Goal: Task Accomplishment & Management: Use online tool/utility

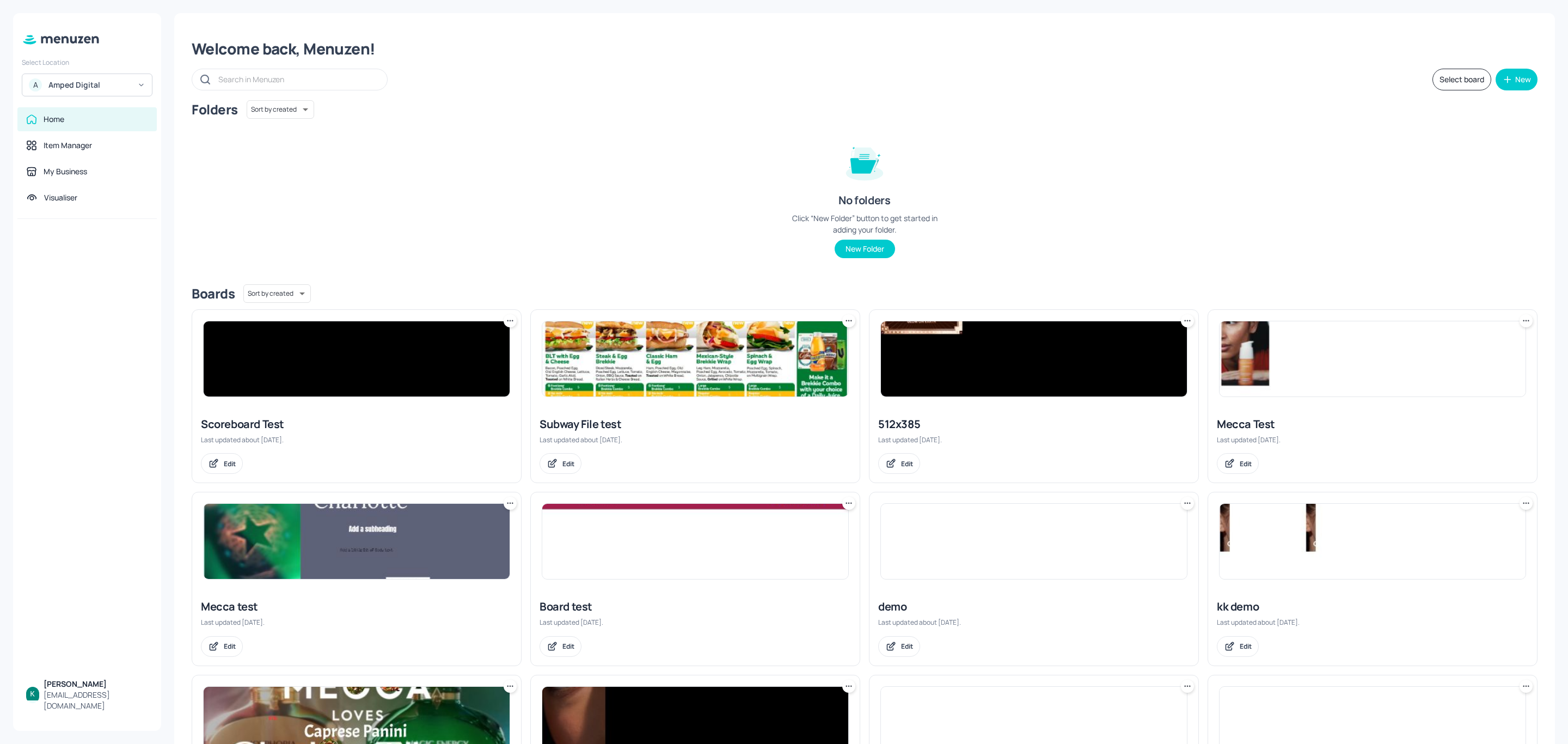
click at [102, 84] on div "Amped Digital" at bounding box center [89, 85] width 82 height 11
click at [87, 111] on div "Subway AU/[GEOGRAPHIC_DATA]" at bounding box center [97, 112] width 95 height 13
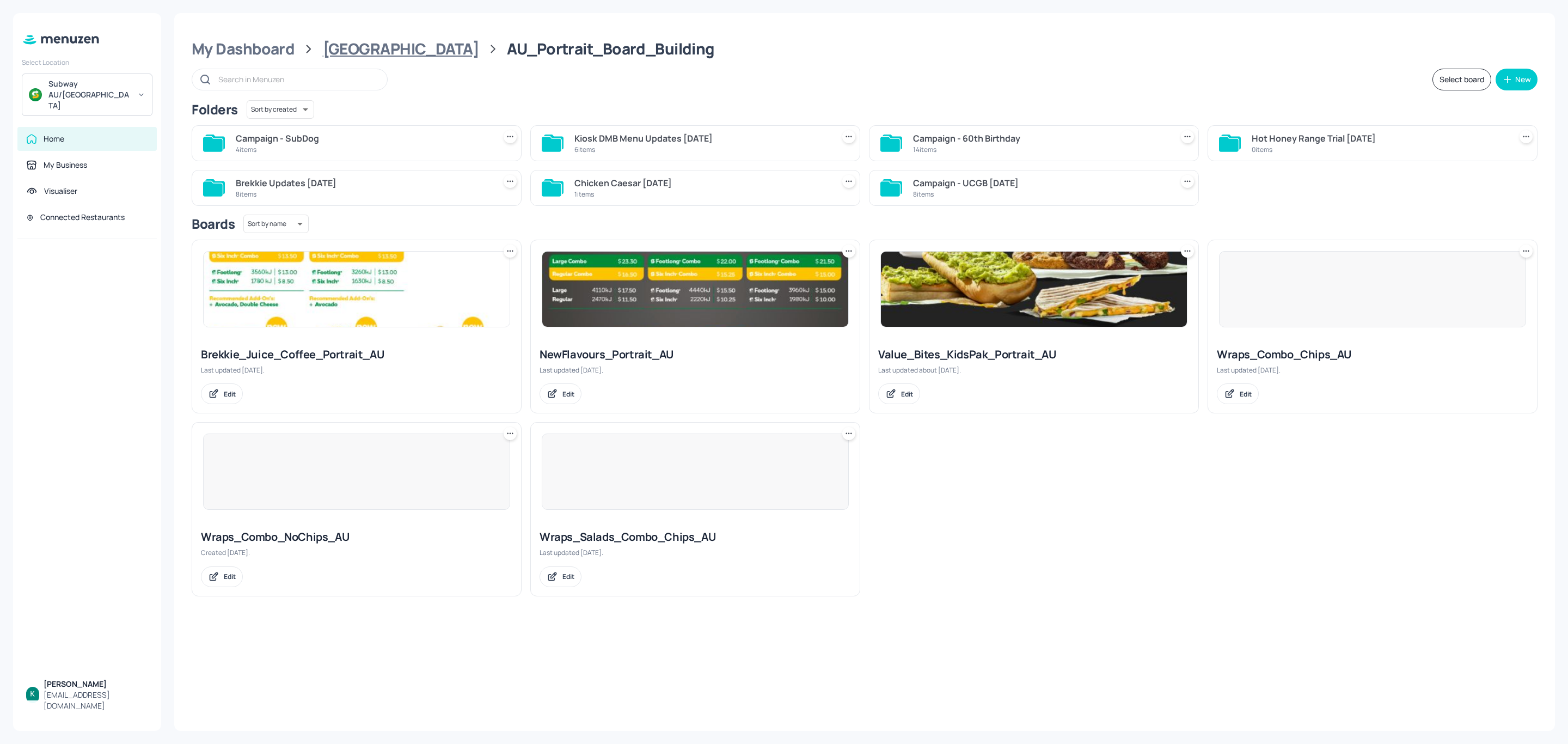
click at [377, 52] on div "[GEOGRAPHIC_DATA]" at bounding box center [401, 49] width 156 height 19
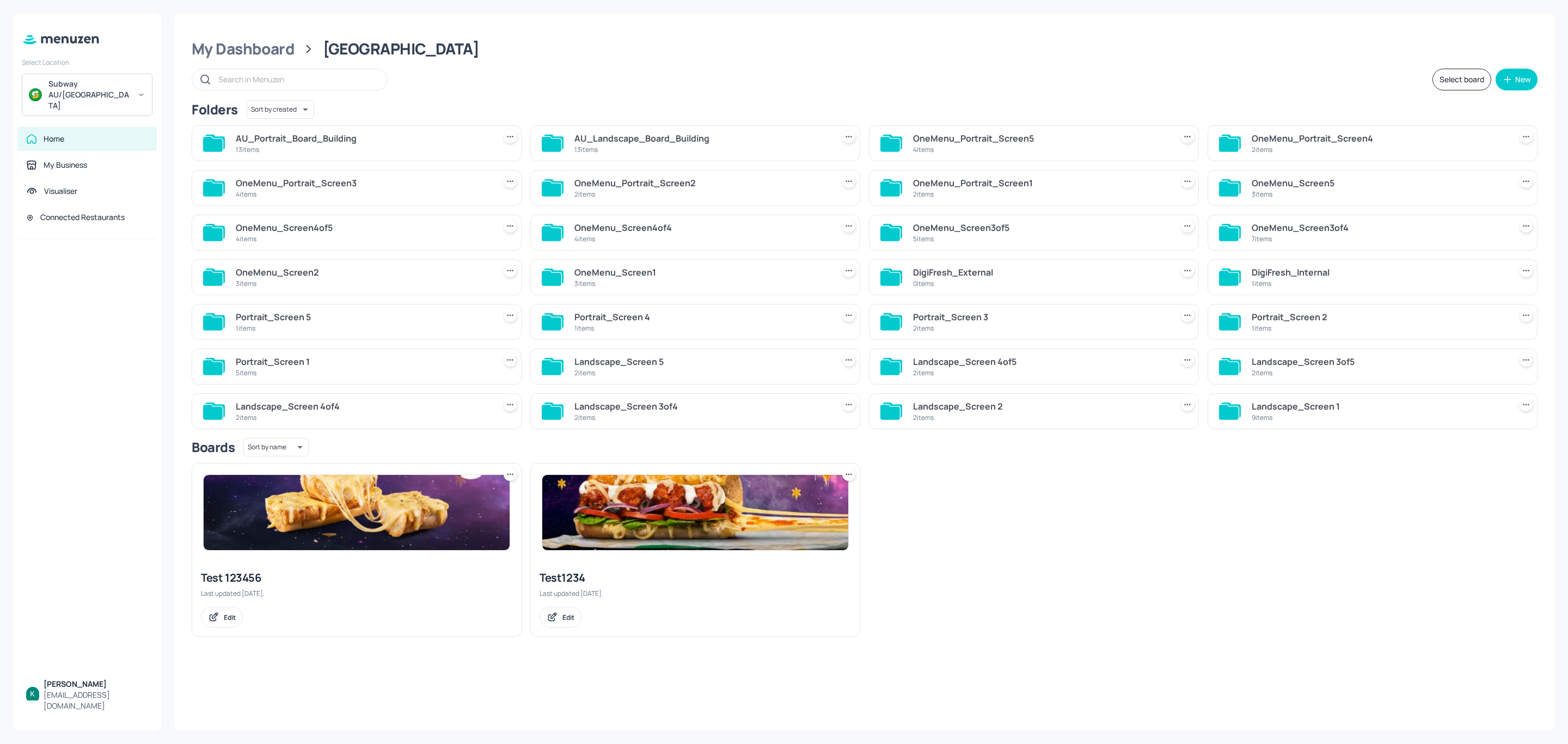
drag, startPoint x: 596, startPoint y: 154, endPoint x: 662, endPoint y: 208, distance: 85.3
click at [596, 152] on div "13 items" at bounding box center [702, 149] width 255 height 9
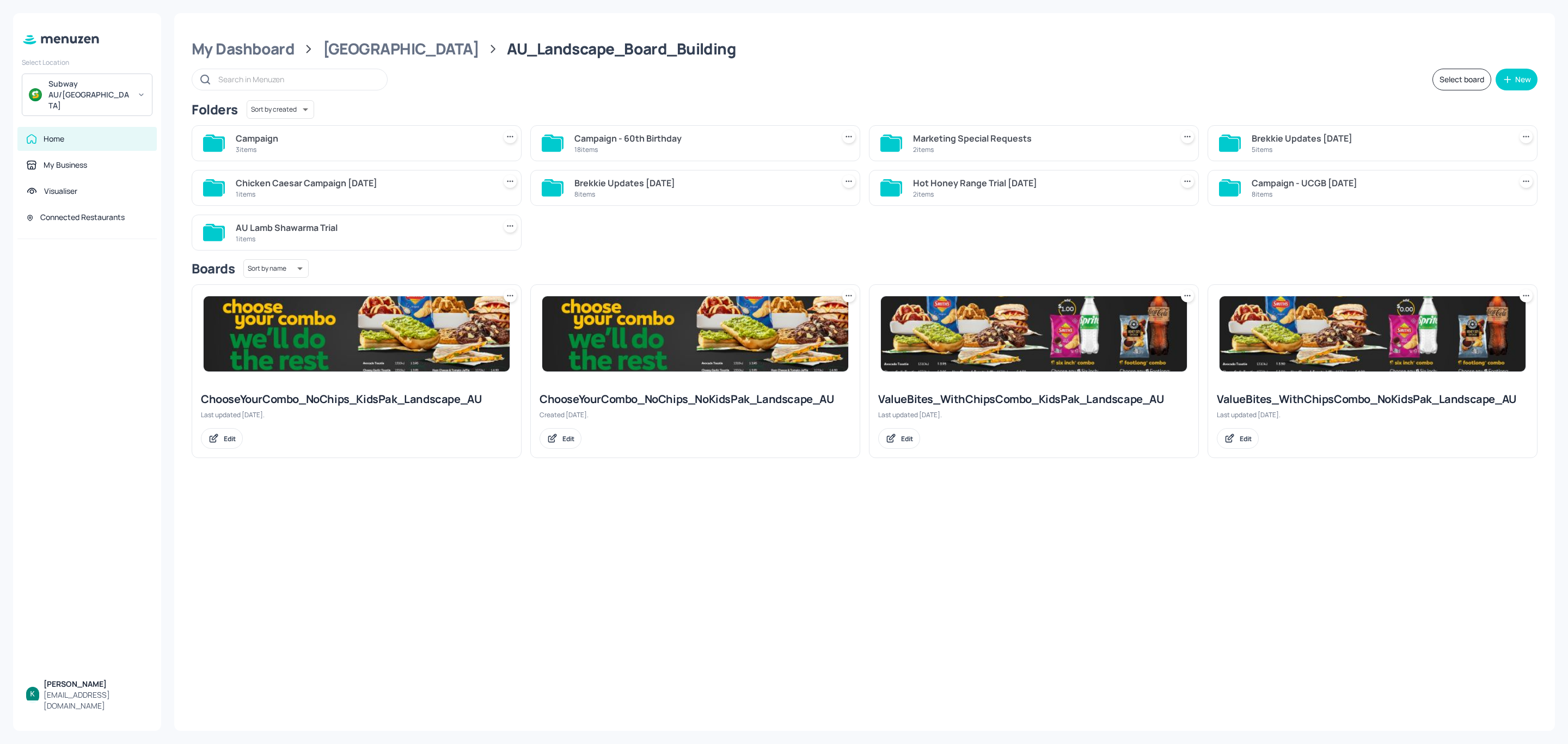
click at [391, 149] on div "3 items" at bounding box center [363, 149] width 255 height 9
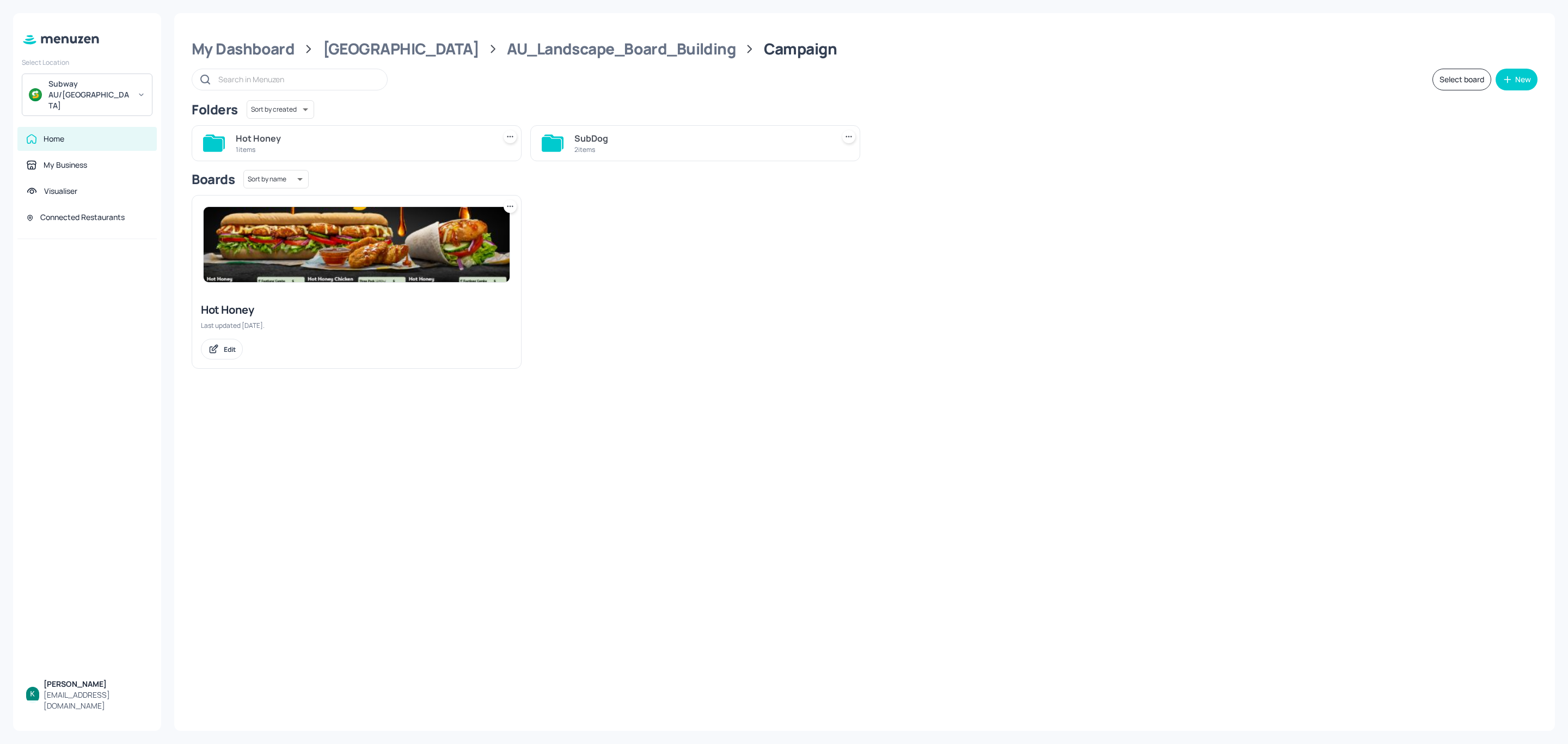
click at [390, 149] on div "1 items" at bounding box center [363, 149] width 255 height 9
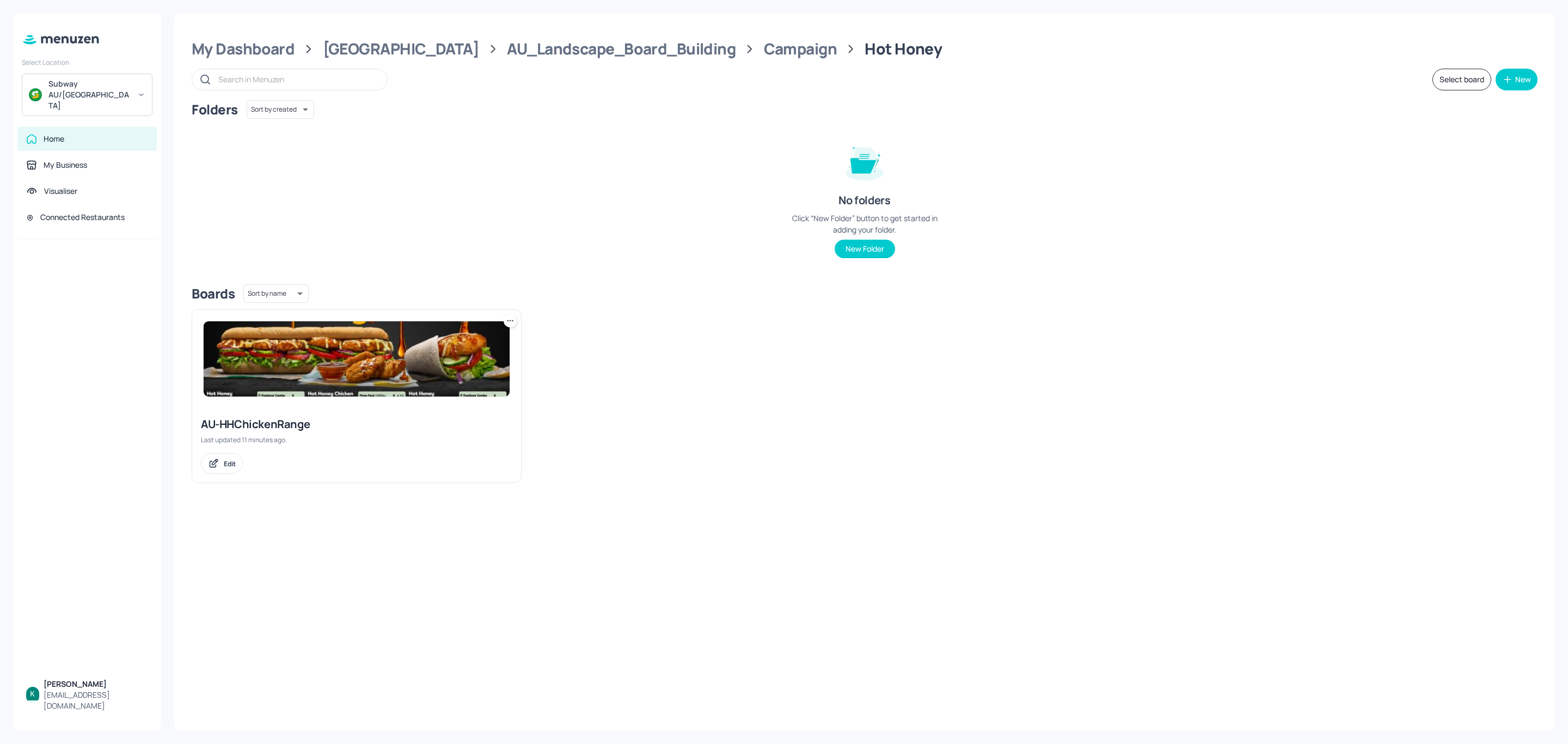
click at [405, 365] on img at bounding box center [357, 359] width 306 height 75
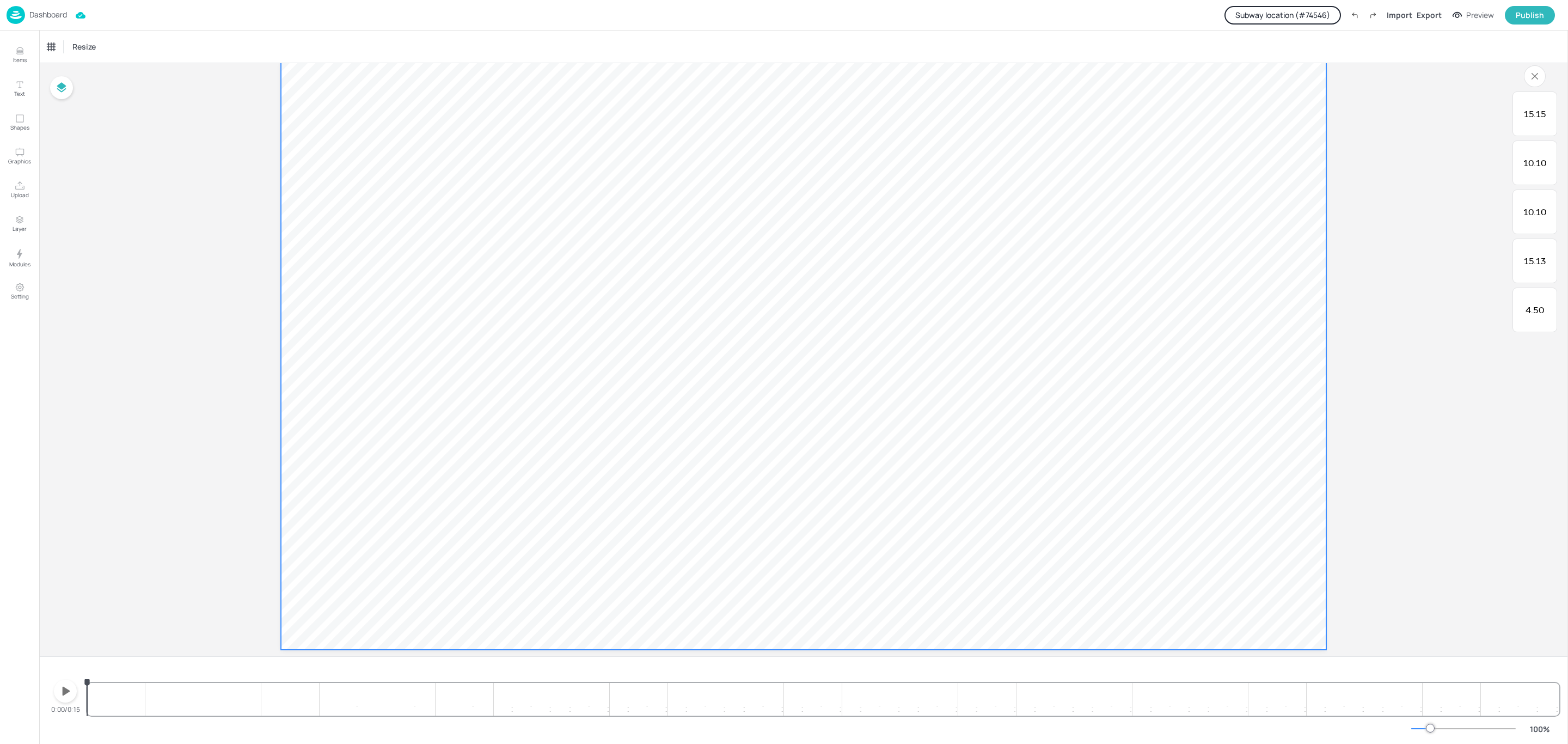
scroll to position [57, 0]
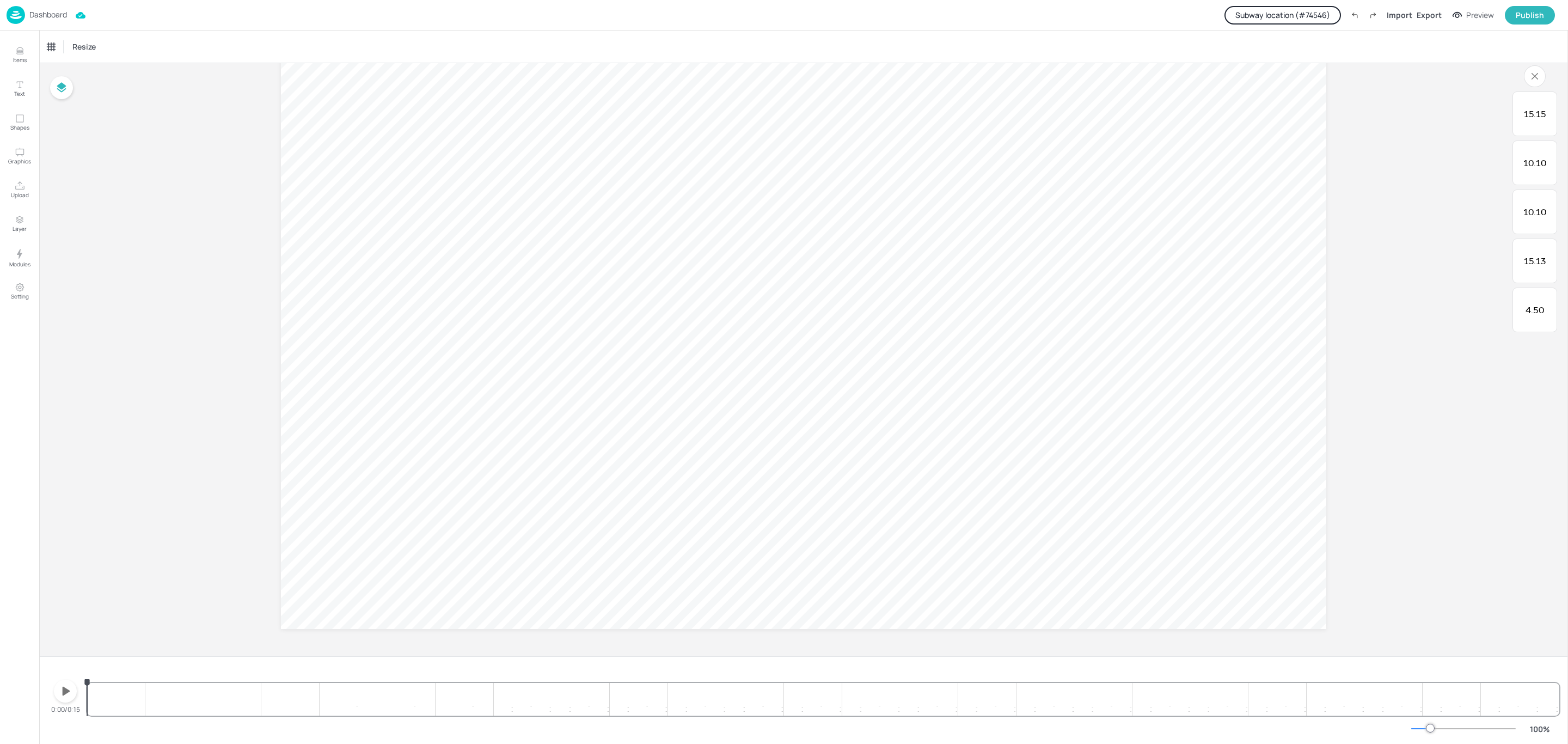
click at [595, 703] on div "4.50 15.13 10.10 10.10 15.15 4.50 15.13 10.10 10.10 15.15 4.50 15.13 10.10 10.1…" at bounding box center [823, 689] width 1472 height 52
click at [625, 703] on div "4.50 15.13 10.10 10.10 15.15 4.50 15.13 10.10 10.10 15.15 4.50 15.13 10.10 10.1…" at bounding box center [823, 689] width 1472 height 52
drag, startPoint x: 625, startPoint y: 684, endPoint x: 601, endPoint y: 685, distance: 24.0
click at [601, 685] on icon "5.24s" at bounding box center [601, 683] width 5 height 7
click at [1293, 560] on span "10.10" at bounding box center [1297, 560] width 29 height 13
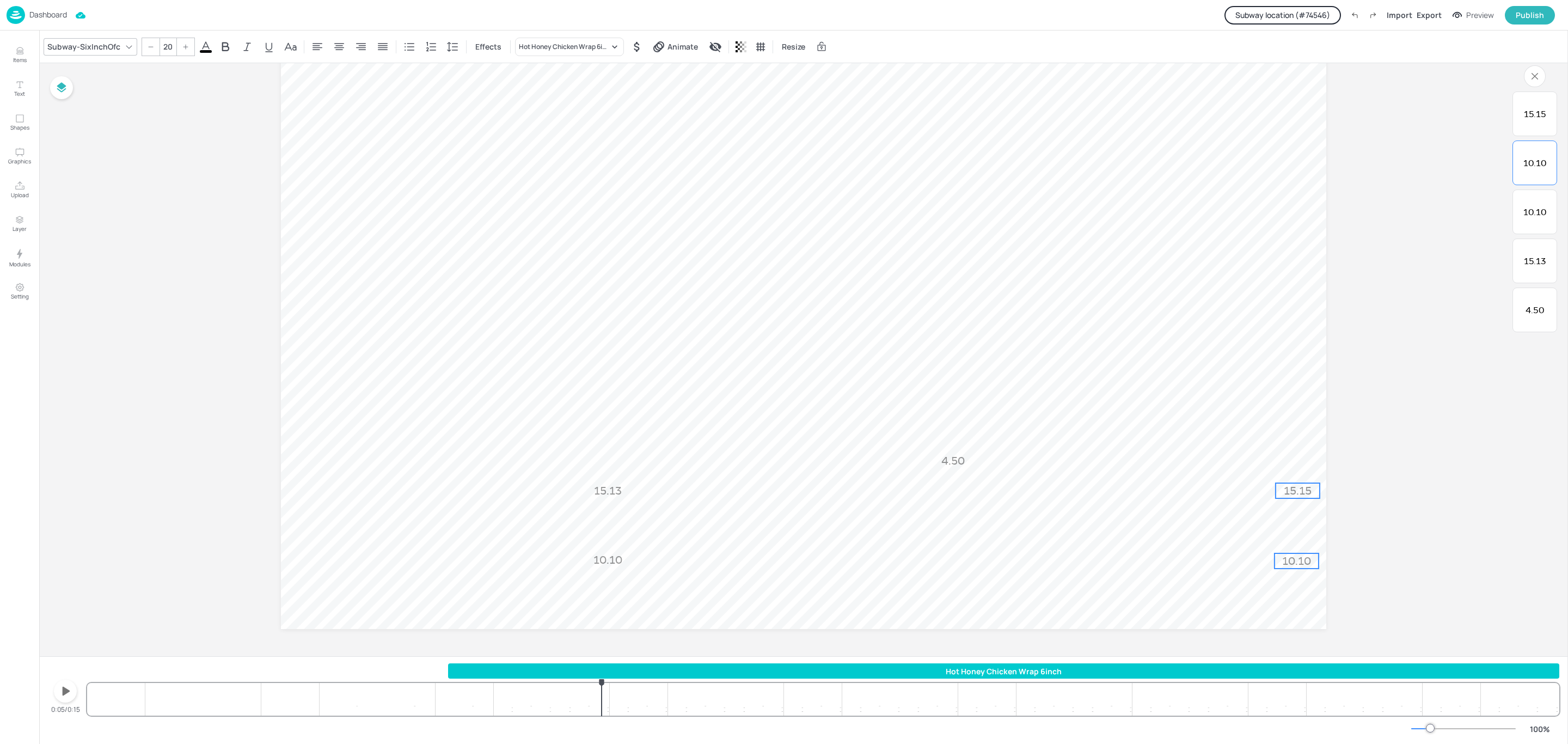
click at [1291, 488] on span "15.15" at bounding box center [1298, 490] width 28 height 13
click at [941, 494] on span "4.50" at bounding box center [953, 493] width 23 height 13
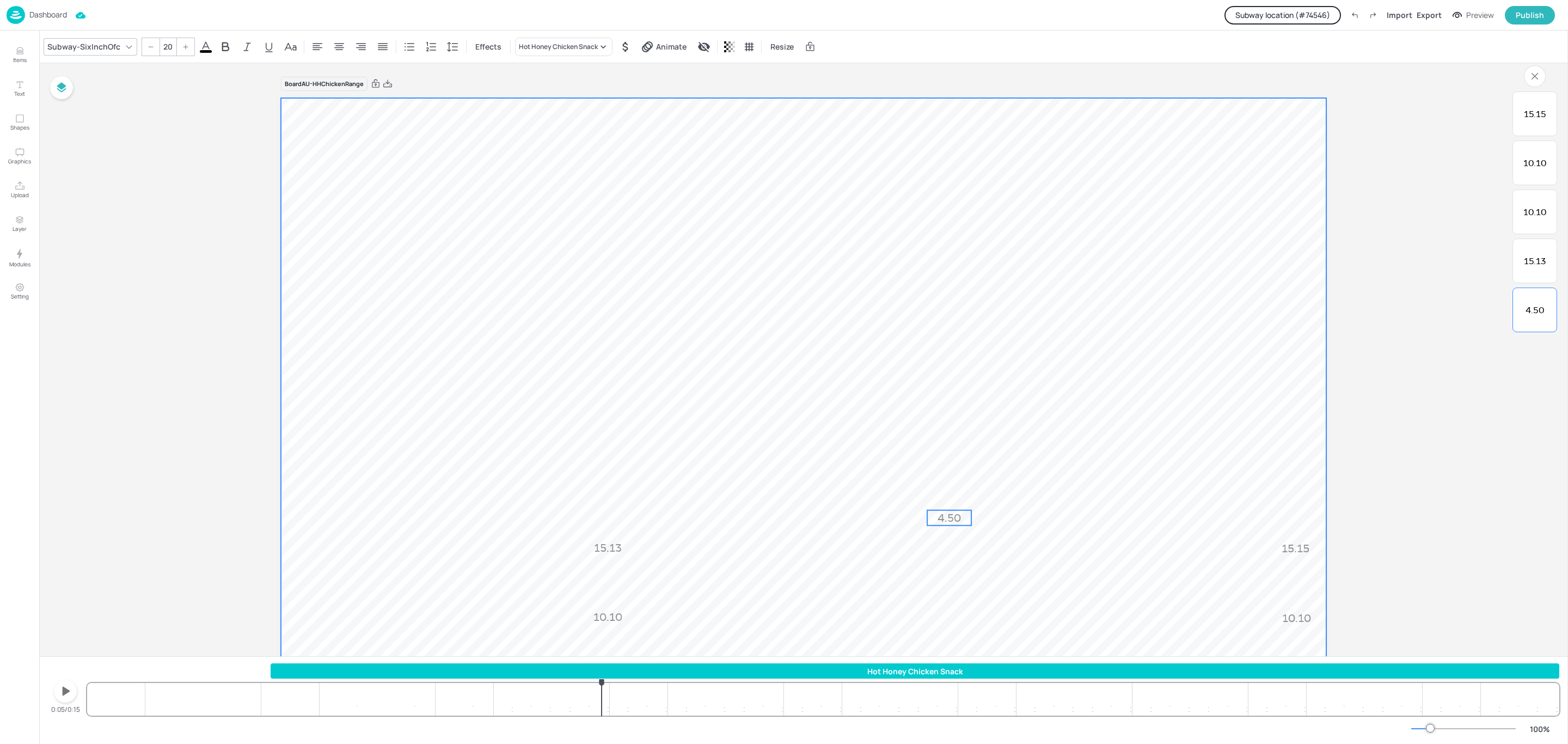
scroll to position [33, 0]
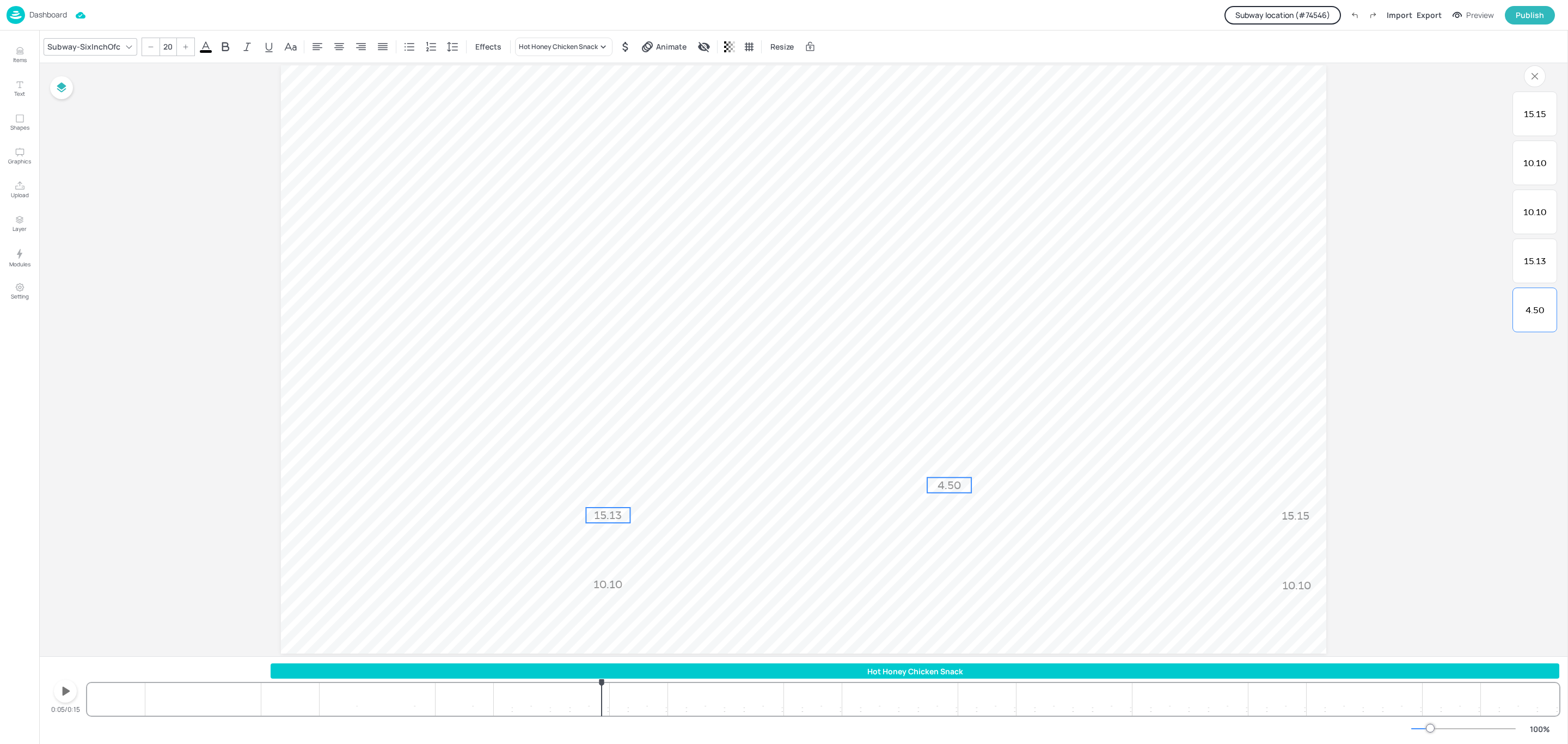
click at [606, 511] on span "15.13" at bounding box center [608, 514] width 28 height 13
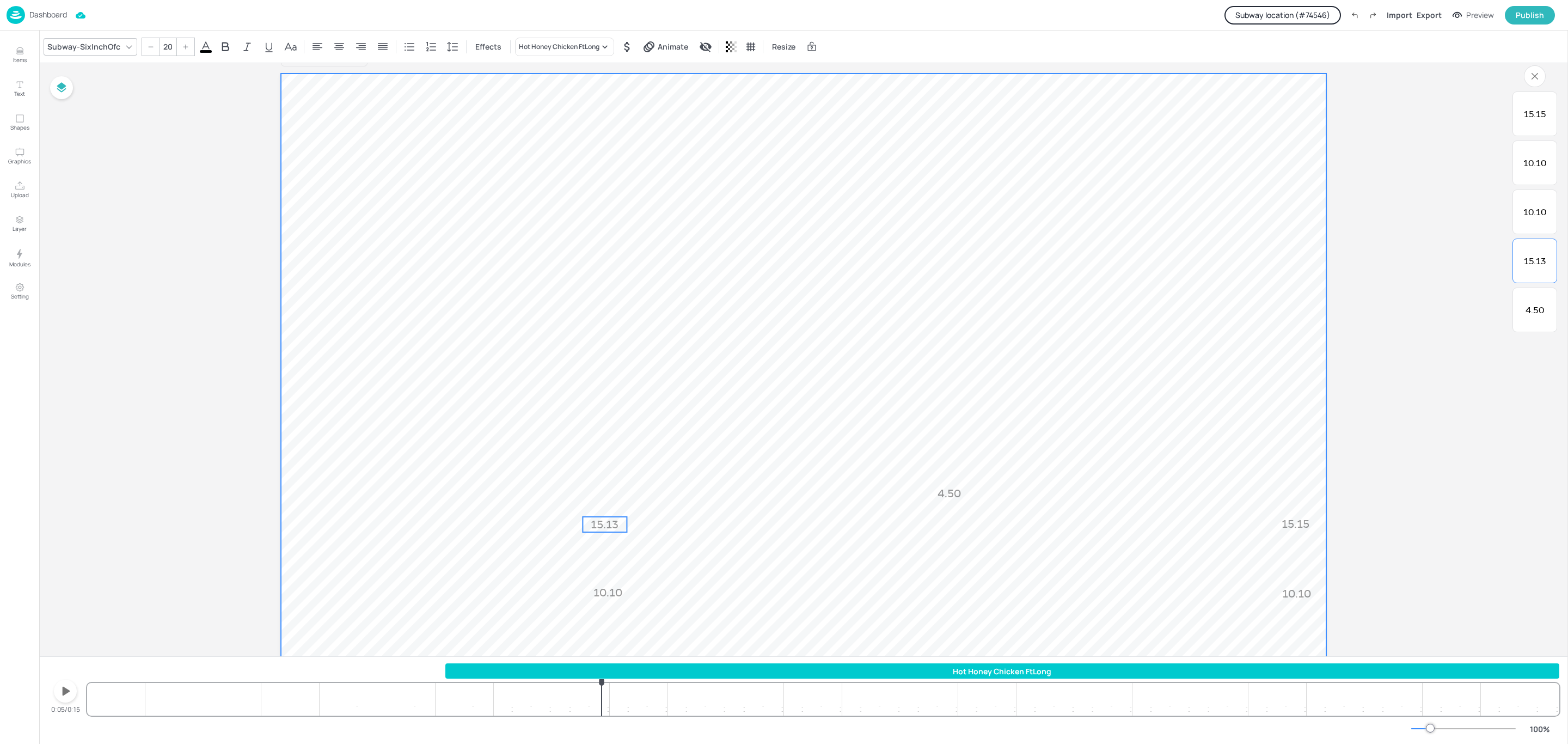
scroll to position [57, 0]
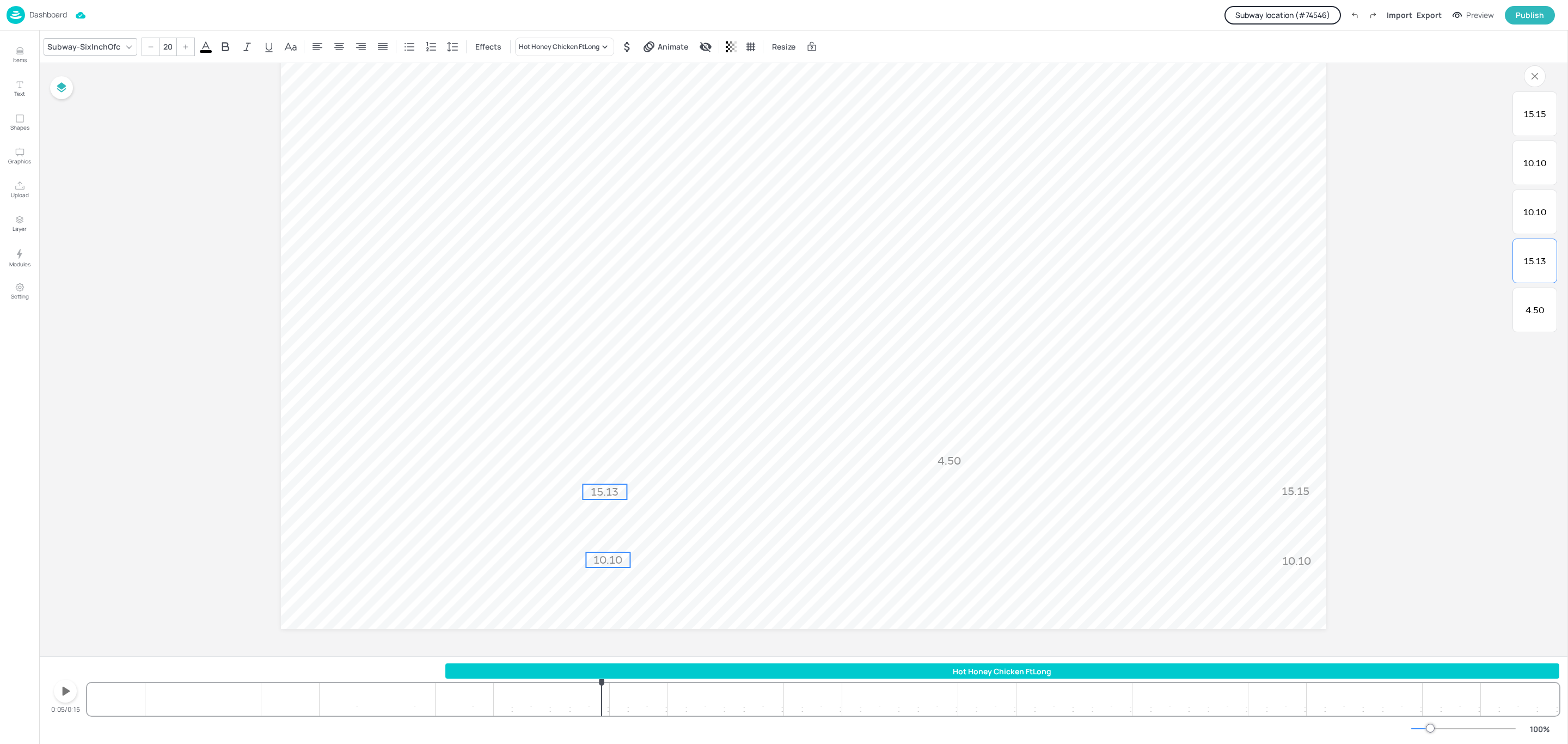
click at [600, 563] on span "10.10" at bounding box center [607, 560] width 29 height 13
type input "20"
drag, startPoint x: 600, startPoint y: 563, endPoint x: 595, endPoint y: 564, distance: 5.1
click at [605, 562] on span "10.10" at bounding box center [604, 561] width 29 height 13
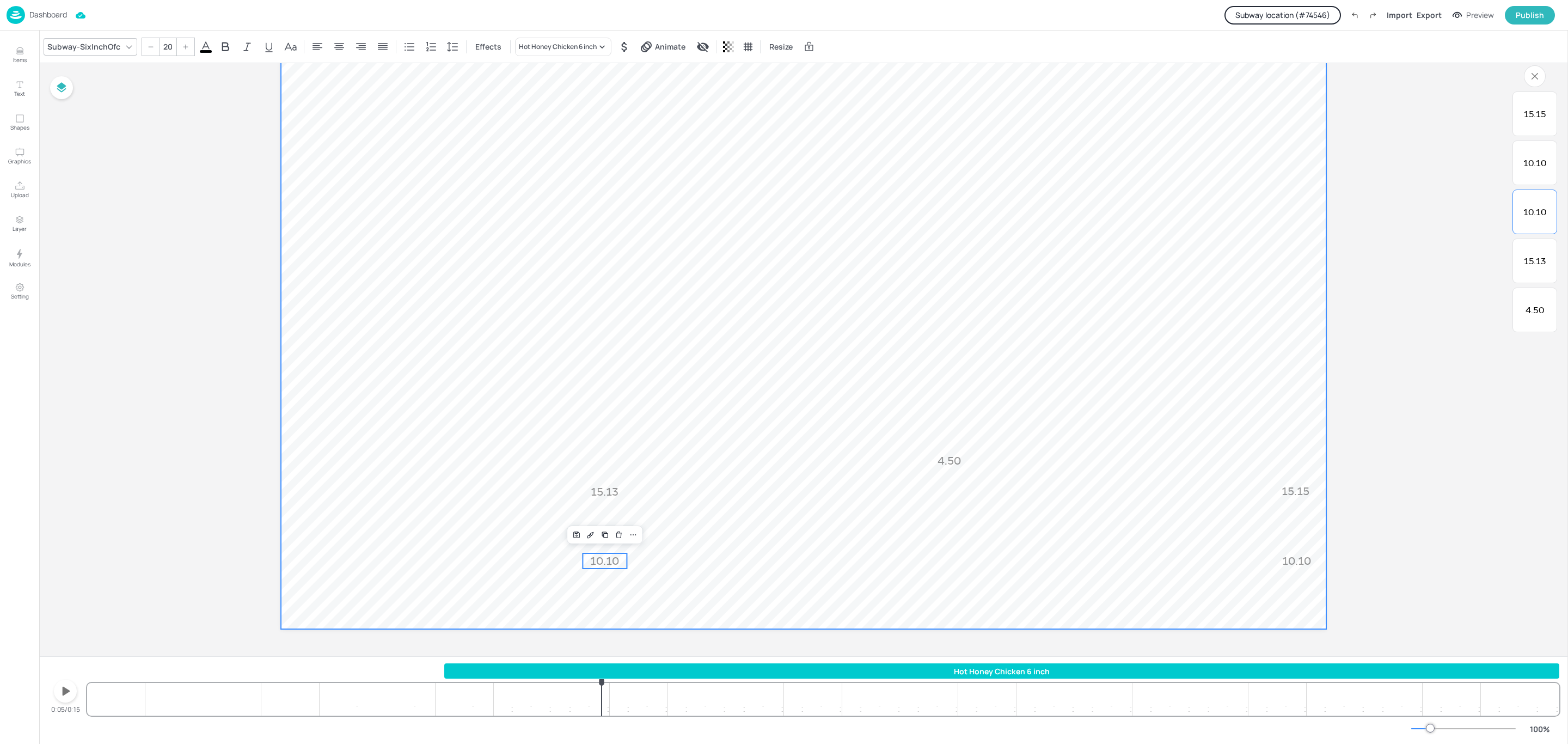
click at [701, 561] on video at bounding box center [803, 335] width 1045 height 588
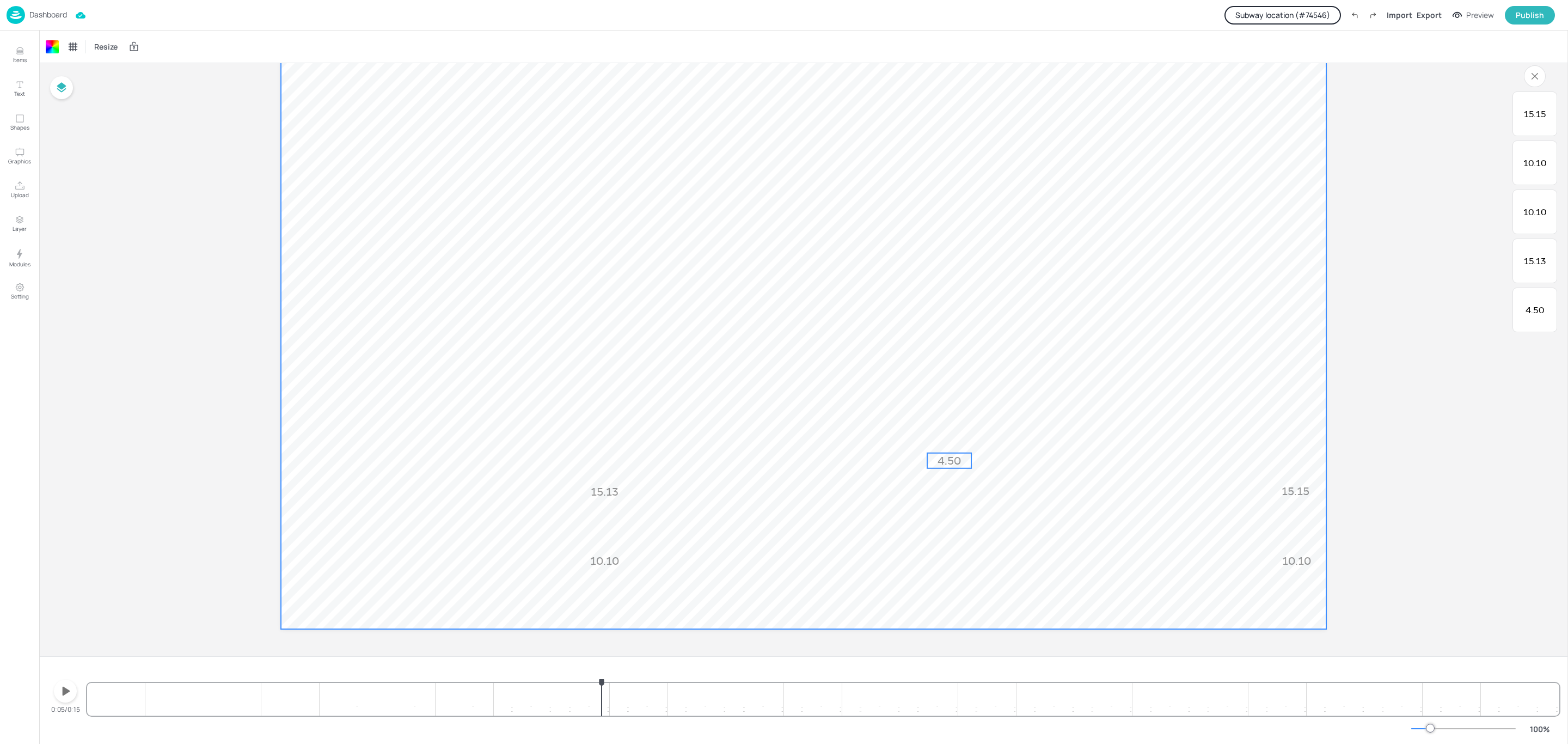
click at [933, 463] on p "4.50" at bounding box center [949, 460] width 44 height 15
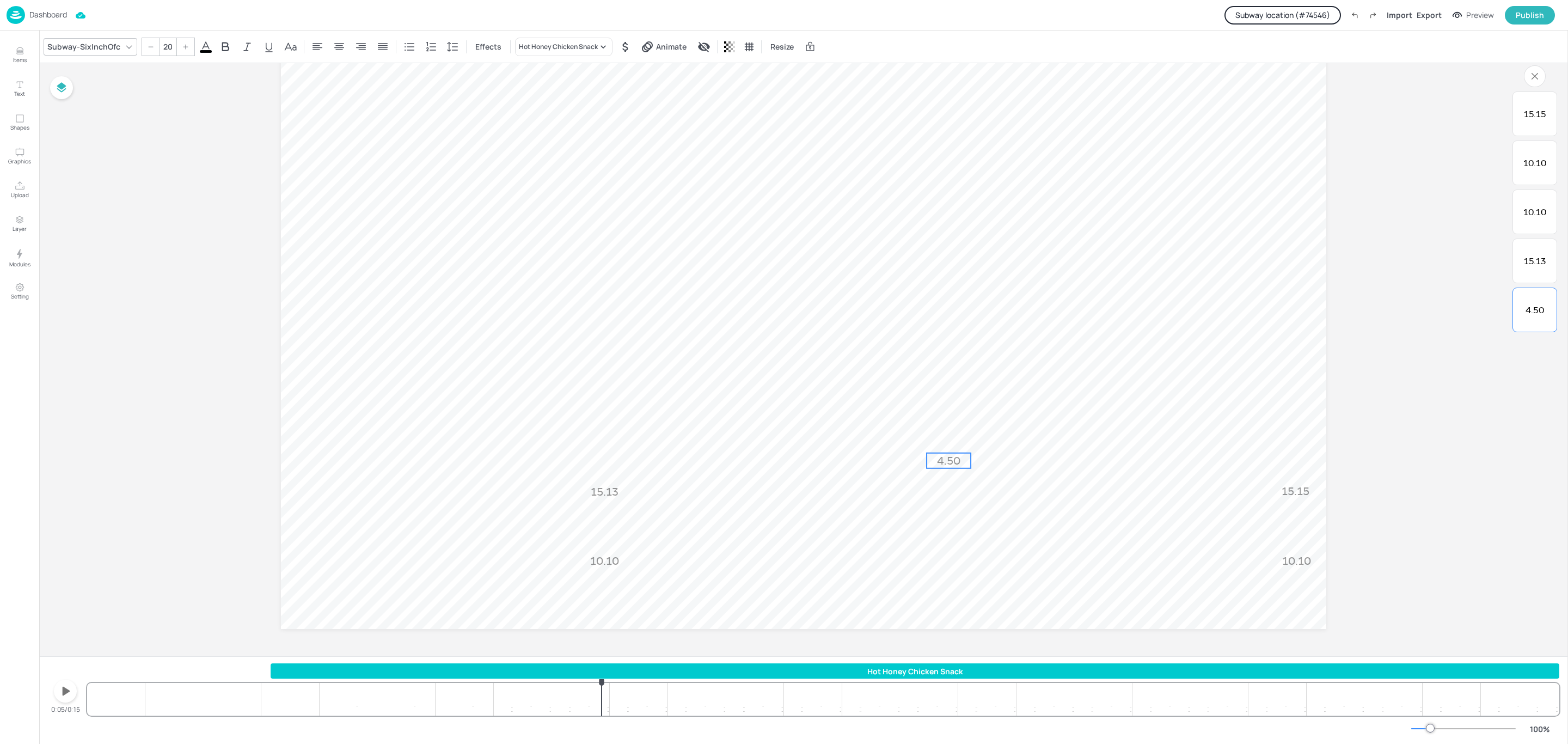
scroll to position [0, 0]
click at [1426, 16] on div "Export" at bounding box center [1429, 15] width 25 height 12
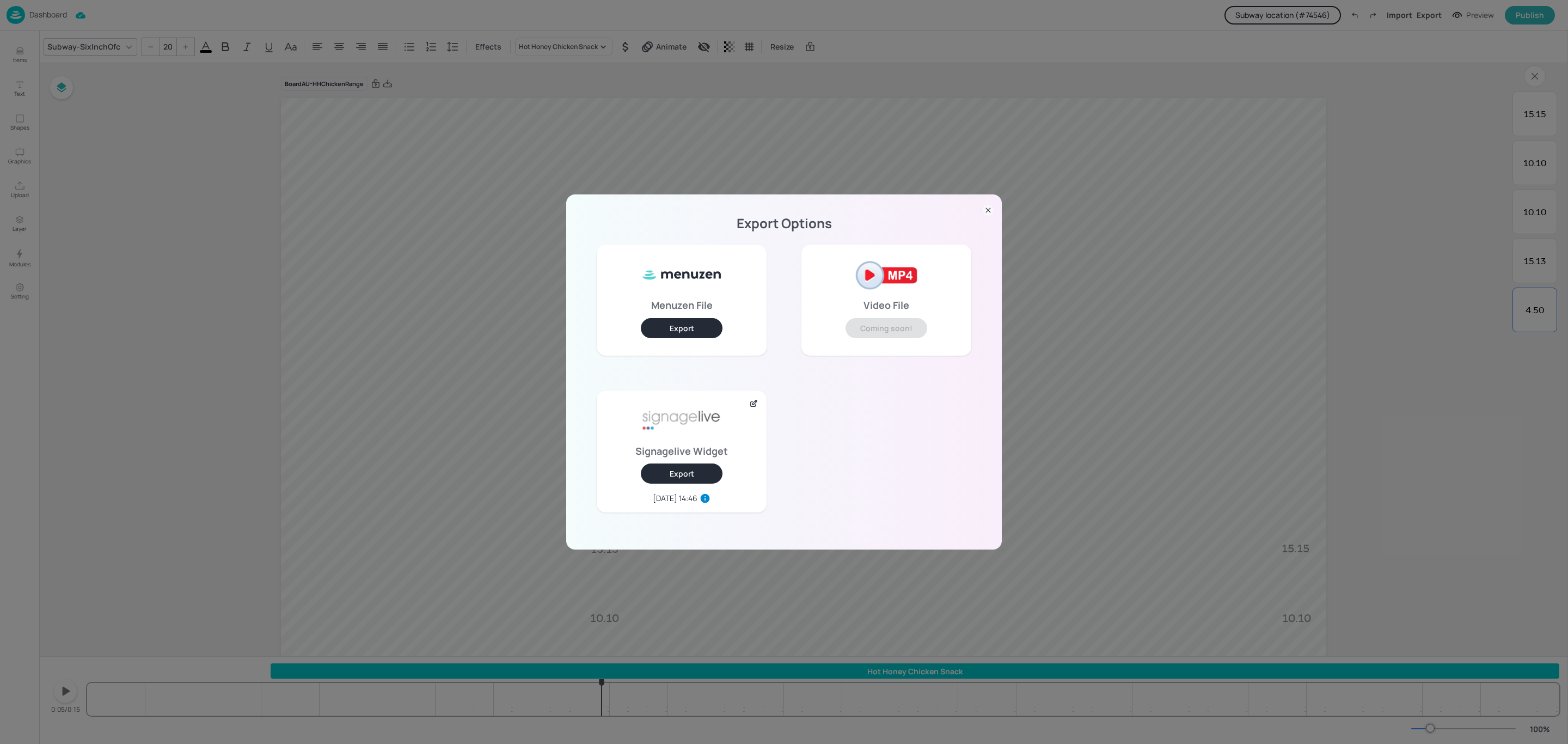
click at [689, 469] on button "Export" at bounding box center [682, 473] width 82 height 20
